Goal: Navigation & Orientation: Understand site structure

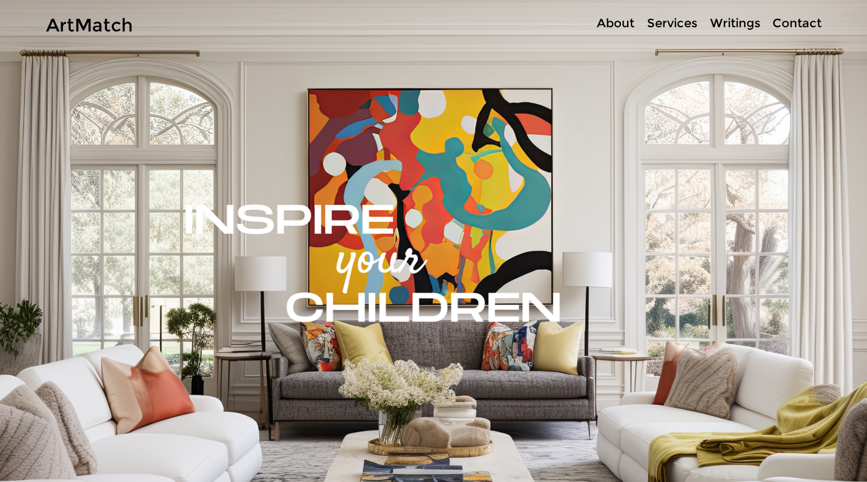
click at [631, 18] on p "About" at bounding box center [616, 24] width 50 height 18
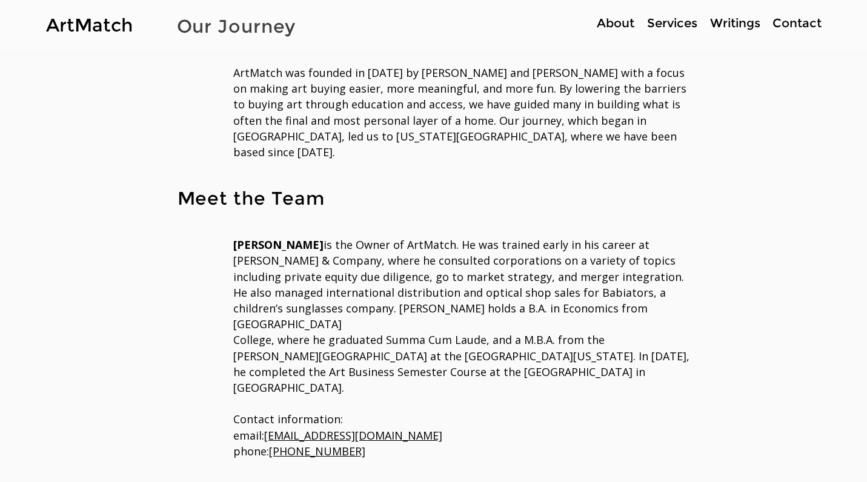
scroll to position [402, 0]
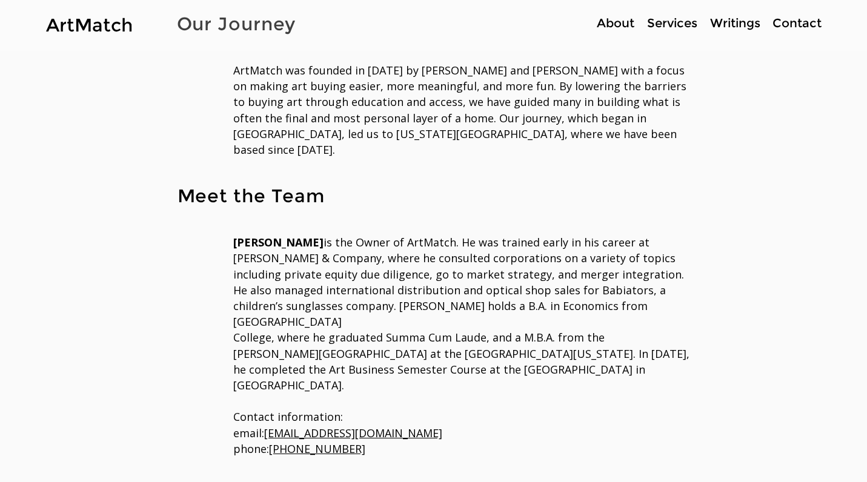
click at [661, 19] on p "Services" at bounding box center [672, 24] width 62 height 18
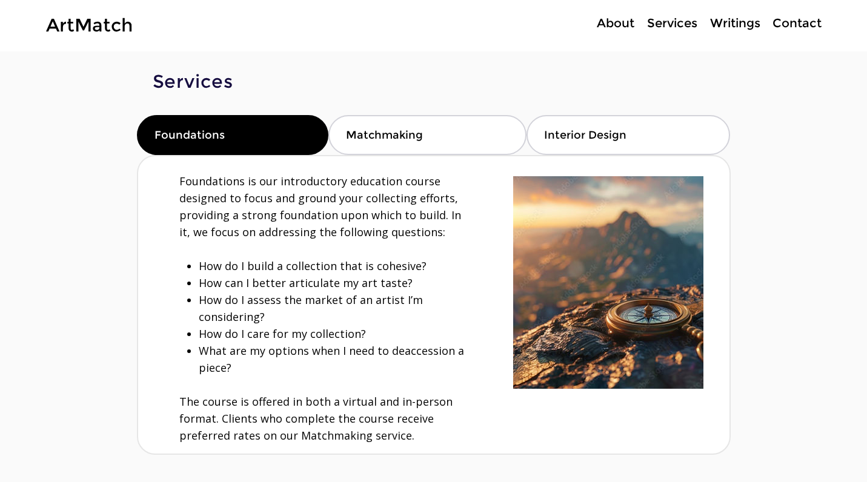
click at [789, 22] on p "Contact" at bounding box center [797, 24] width 61 height 18
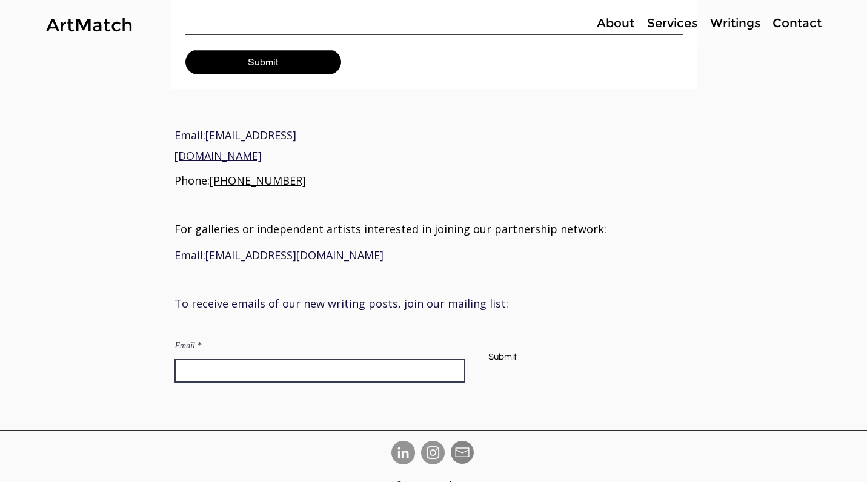
scroll to position [362, 0]
click at [733, 31] on p "Writings" at bounding box center [735, 24] width 62 height 18
click at [733, 26] on p "Writings" at bounding box center [735, 24] width 62 height 18
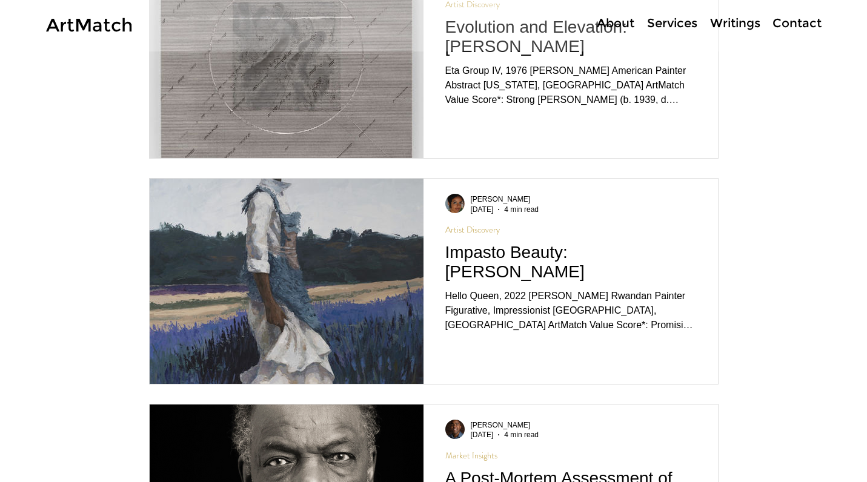
scroll to position [2179, 0]
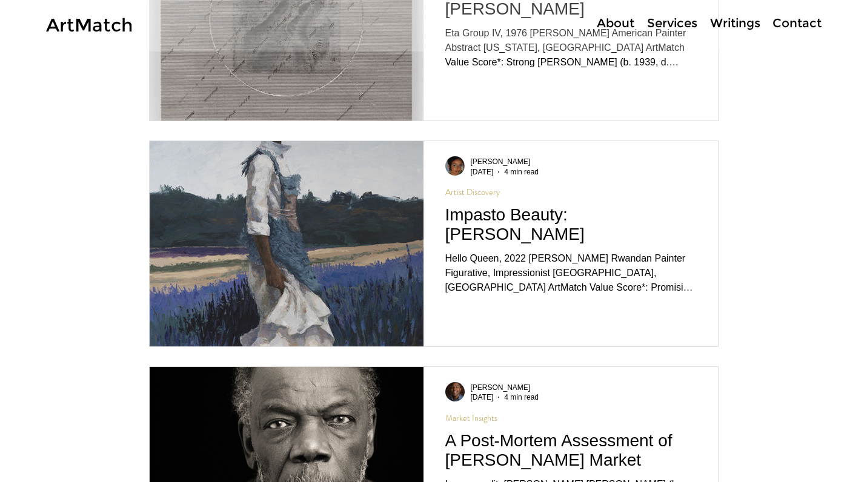
click at [120, 27] on link "ArtMatch" at bounding box center [89, 25] width 87 height 22
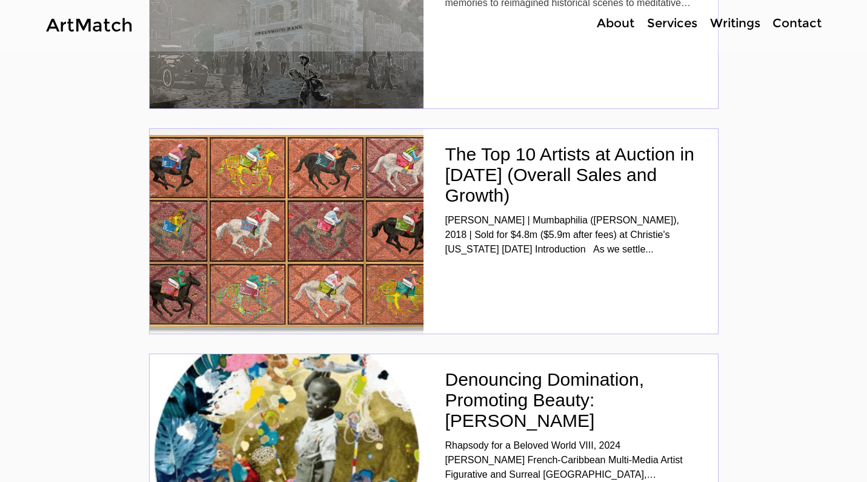
scroll to position [3943, 0]
